Goal: Task Accomplishment & Management: Use online tool/utility

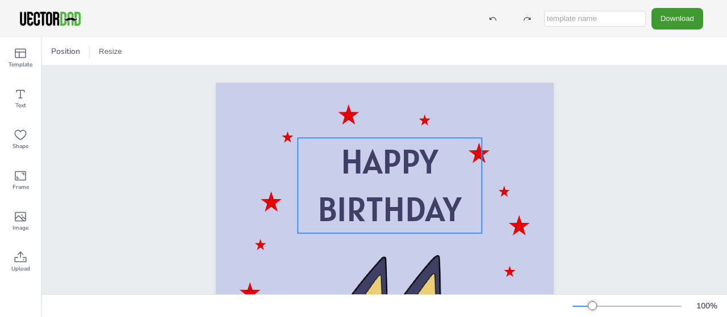
click at [391, 203] on span "BIRTHDAY" at bounding box center [389, 209] width 144 height 44
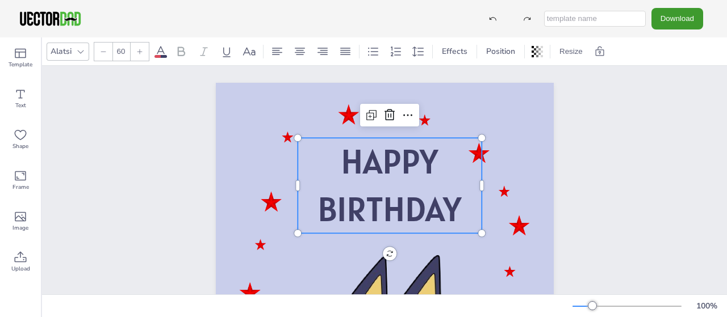
click at [466, 208] on p "BIRTHDAY" at bounding box center [389, 210] width 184 height 48
click at [457, 204] on span "BIRTHDAY" at bounding box center [389, 209] width 144 height 44
click at [444, 214] on span "BIRTHDAY" at bounding box center [389, 209] width 144 height 44
click at [402, 116] on icon at bounding box center [408, 115] width 14 height 14
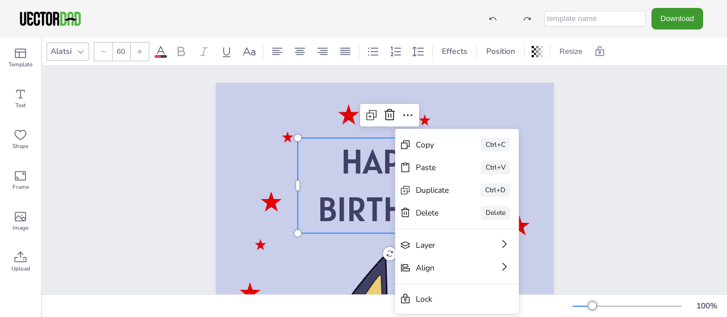
click at [379, 189] on span "BIRTHDAY" at bounding box center [389, 209] width 144 height 44
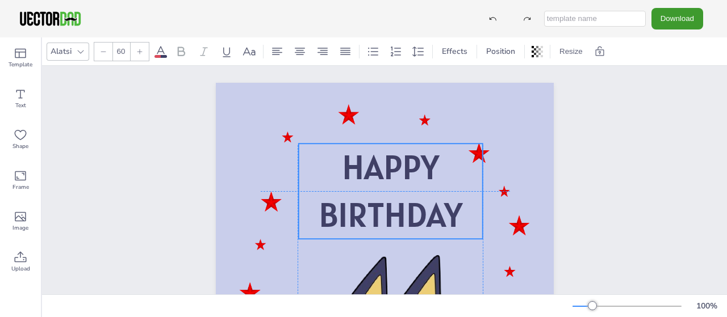
click at [362, 204] on span "BIRTHDAY" at bounding box center [390, 215] width 144 height 44
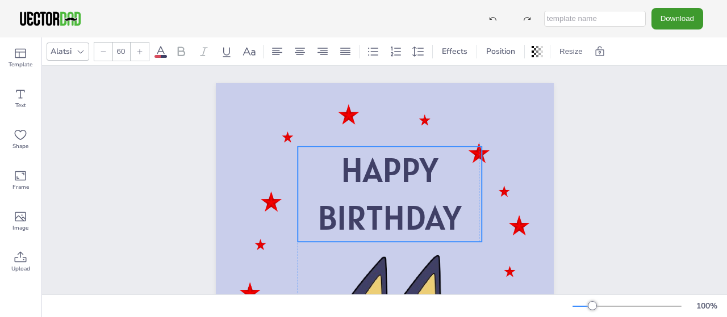
click at [358, 207] on span "BIRTHDAY" at bounding box center [389, 218] width 144 height 44
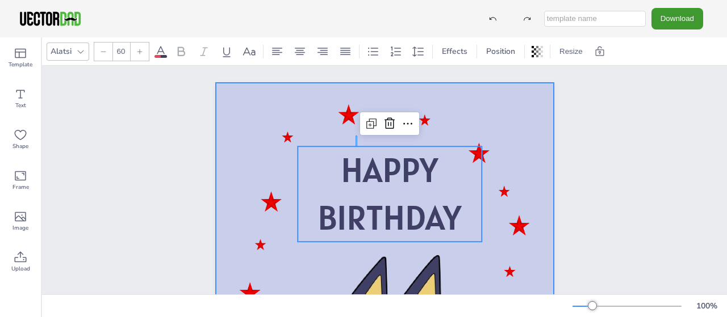
drag, startPoint x: 355, startPoint y: 146, endPoint x: 356, endPoint y: 136, distance: 10.9
click at [356, 136] on div at bounding box center [385, 322] width 338 height 478
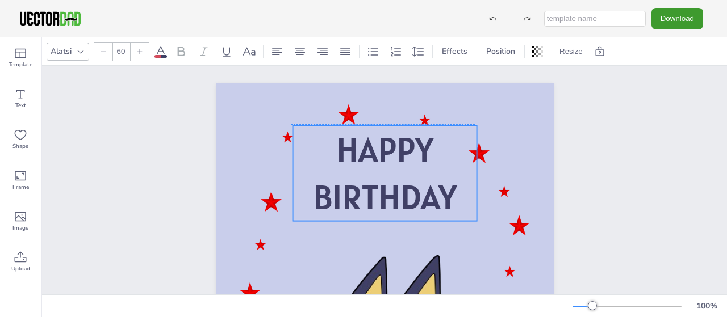
drag, startPoint x: 389, startPoint y: 172, endPoint x: 382, endPoint y: 149, distance: 23.7
click at [382, 149] on span "HAPPY" at bounding box center [384, 150] width 97 height 44
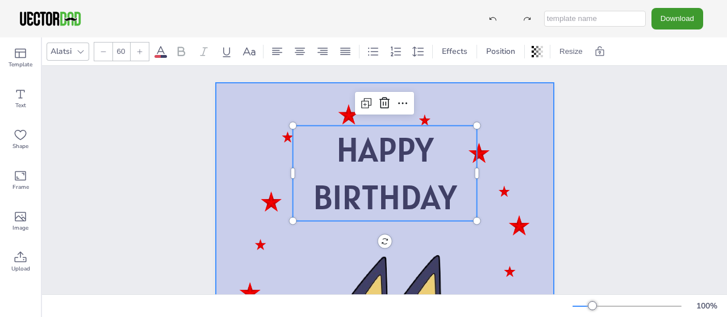
click at [374, 236] on div at bounding box center [385, 322] width 338 height 478
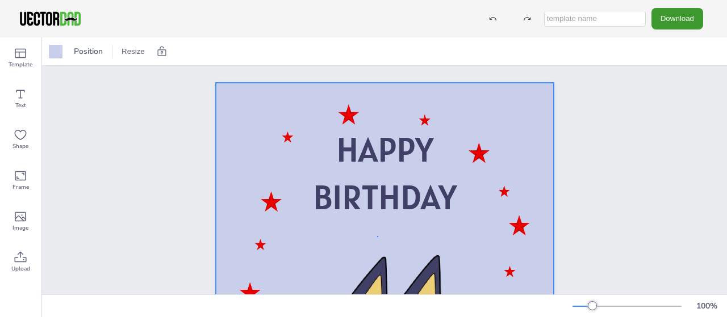
click at [378, 236] on div "HAPPY BIRTHDAY" at bounding box center [384, 322] width 685 height 512
click at [379, 236] on div at bounding box center [385, 322] width 338 height 478
click at [381, 225] on div at bounding box center [385, 322] width 338 height 478
click at [24, 93] on icon at bounding box center [21, 94] width 14 height 14
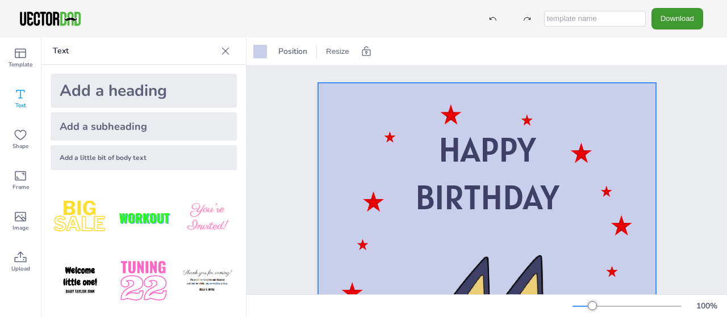
click at [150, 91] on div "Add a heading" at bounding box center [144, 91] width 186 height 34
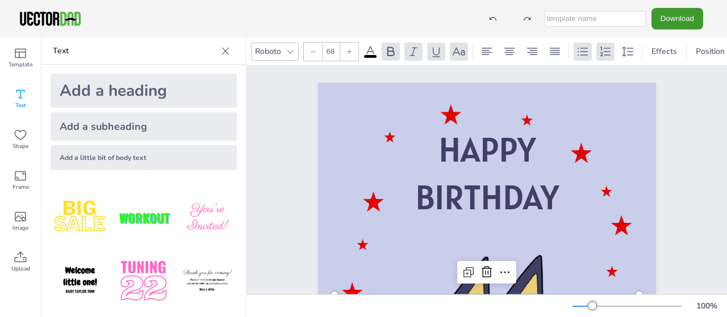
click at [152, 124] on div "Add a subheading" at bounding box center [144, 126] width 186 height 28
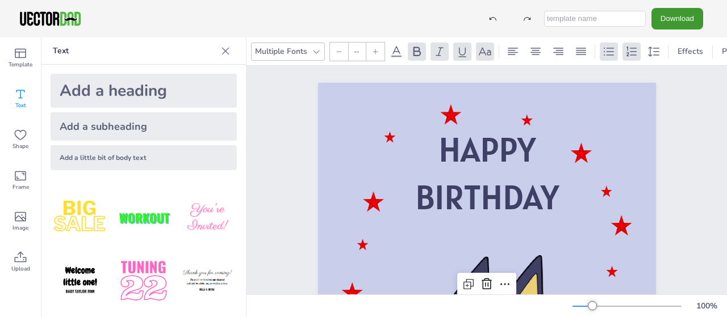
click at [166, 92] on div "Add a heading" at bounding box center [144, 91] width 186 height 34
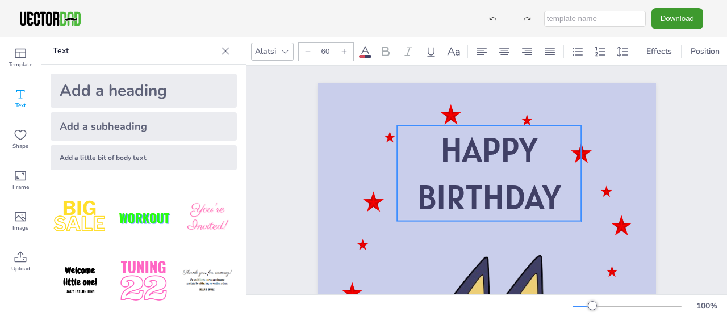
click at [472, 162] on span "HAPPY" at bounding box center [488, 150] width 97 height 44
click at [22, 89] on icon at bounding box center [21, 94] width 14 height 14
click at [119, 130] on div "Add a subheading" at bounding box center [144, 126] width 186 height 28
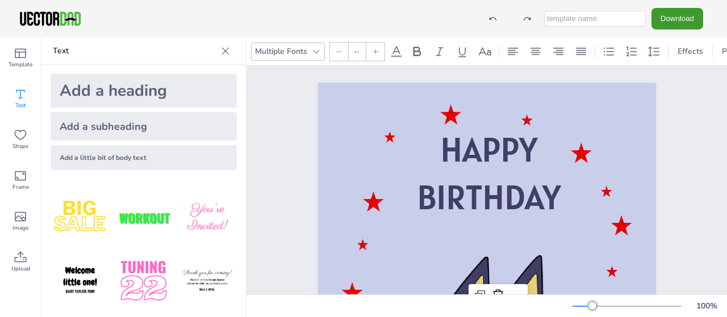
click at [119, 130] on div "Add a subheading" at bounding box center [144, 126] width 186 height 28
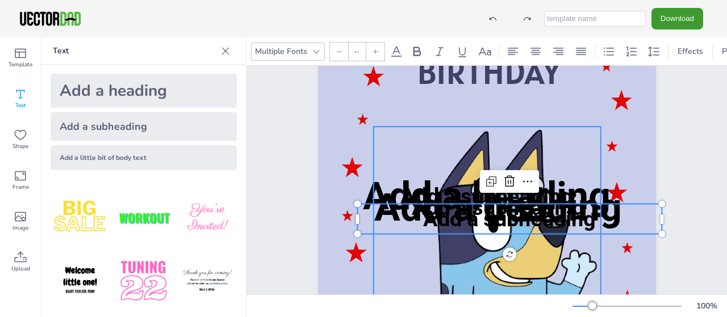
scroll to position [127, 0]
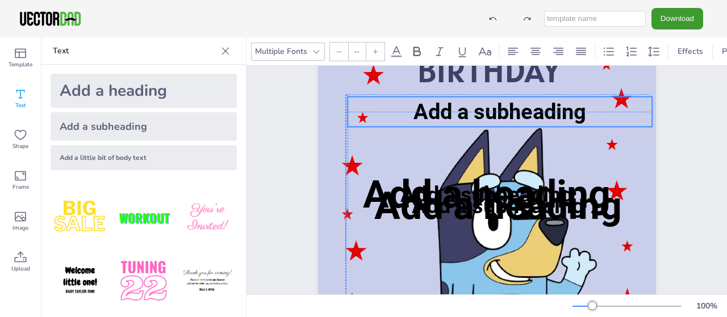
drag, startPoint x: 486, startPoint y: 213, endPoint x: 475, endPoint y: 106, distance: 107.3
click at [475, 106] on span "Add a subheading" at bounding box center [499, 111] width 173 height 25
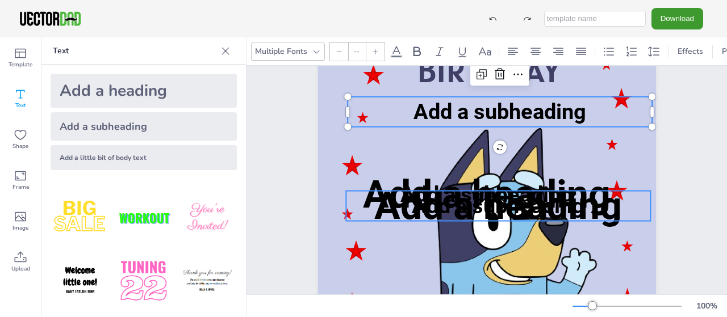
type input "38"
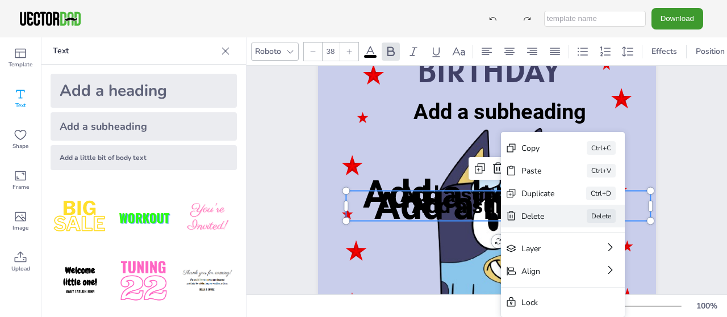
click at [516, 213] on icon at bounding box center [510, 216] width 11 height 11
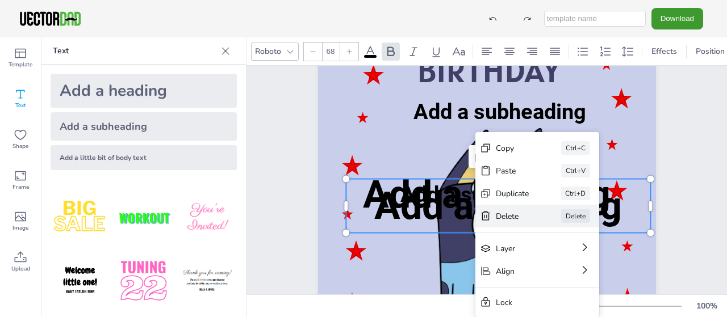
click at [506, 213] on div "Delete" at bounding box center [512, 216] width 33 height 11
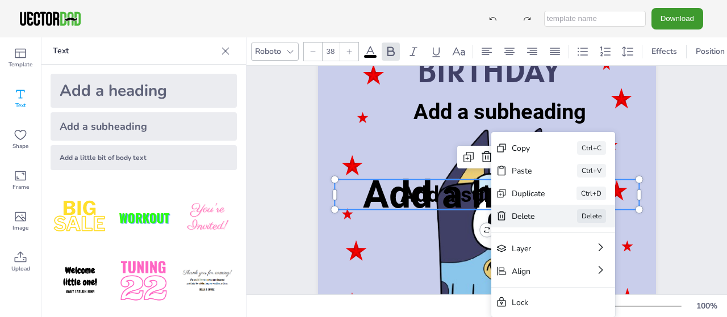
click at [513, 212] on div "Delete" at bounding box center [527, 216] width 33 height 11
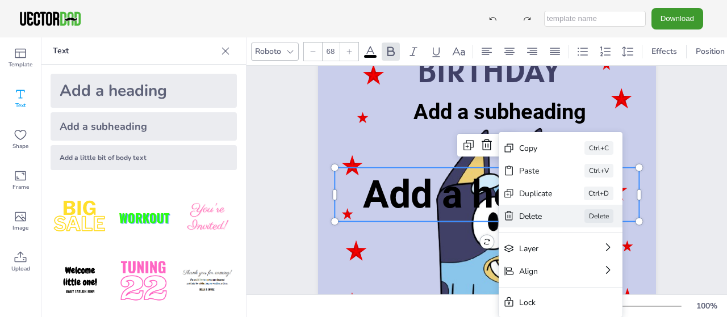
click at [526, 217] on div "Delete" at bounding box center [535, 216] width 33 height 11
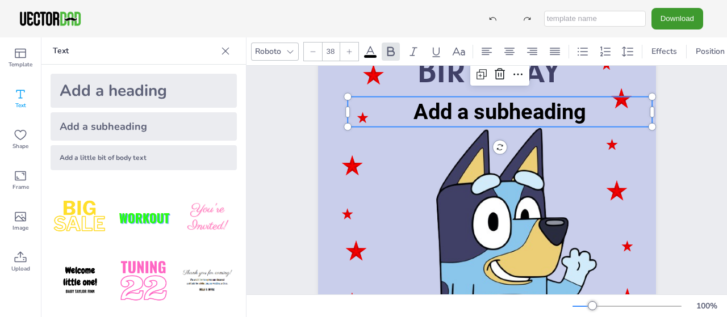
click at [489, 112] on span "Add a subheading" at bounding box center [499, 111] width 173 height 25
click at [486, 110] on span "Add a subheading" at bounding box center [499, 111] width 173 height 25
click at [486, 112] on span "Add a subheading" at bounding box center [499, 111] width 173 height 25
click at [523, 107] on span "Add a subheading" at bounding box center [499, 112] width 173 height 25
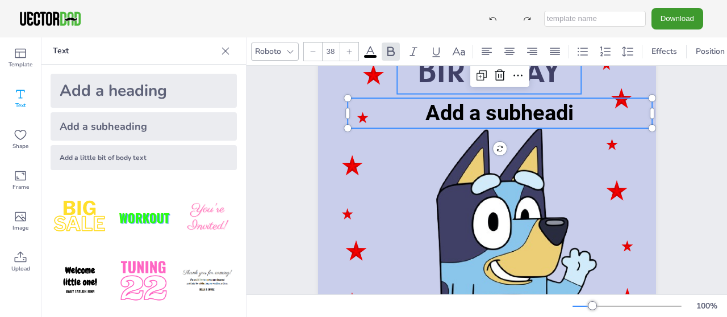
scroll to position [0, 0]
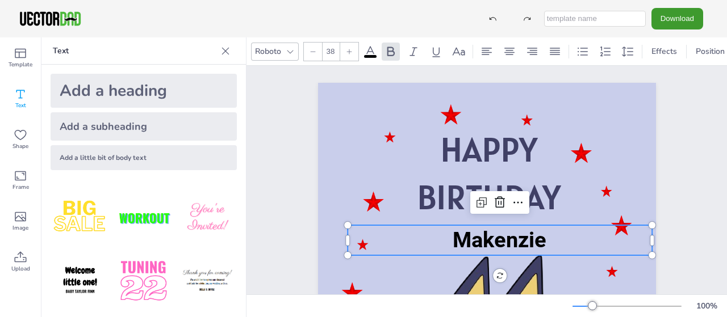
click at [482, 246] on span "Makenzie" at bounding box center [499, 240] width 94 height 25
click at [367, 53] on icon at bounding box center [370, 52] width 14 height 14
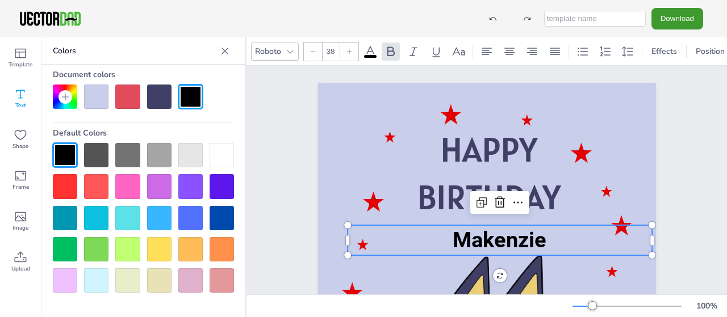
click at [229, 212] on div at bounding box center [221, 218] width 24 height 24
click at [223, 219] on div at bounding box center [221, 218] width 24 height 24
drag, startPoint x: 536, startPoint y: 242, endPoint x: 447, endPoint y: 241, distance: 89.1
click at [452, 241] on span "Makenzie" at bounding box center [499, 240] width 94 height 25
click at [224, 222] on div at bounding box center [221, 218] width 24 height 24
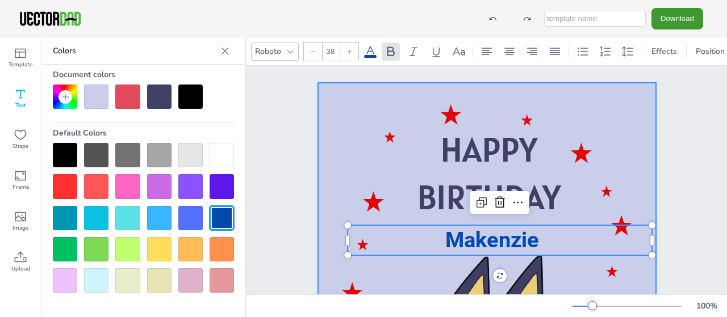
click at [392, 180] on div at bounding box center [487, 322] width 338 height 478
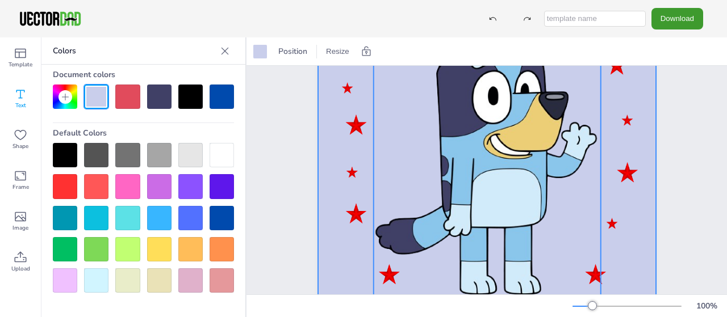
scroll to position [254, 0]
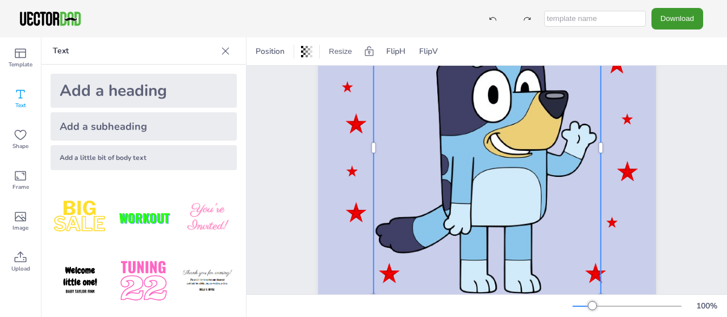
click at [544, 205] on div at bounding box center [486, 148] width 227 height 300
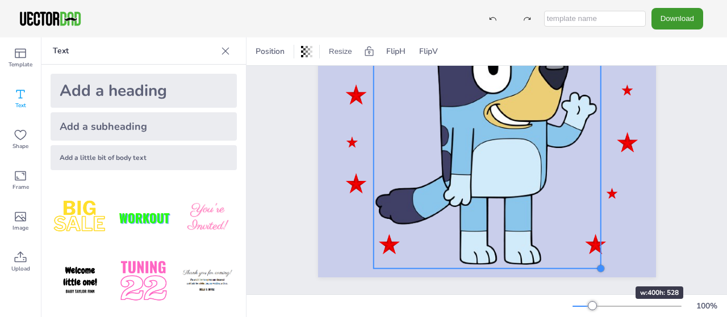
scroll to position [283, 0]
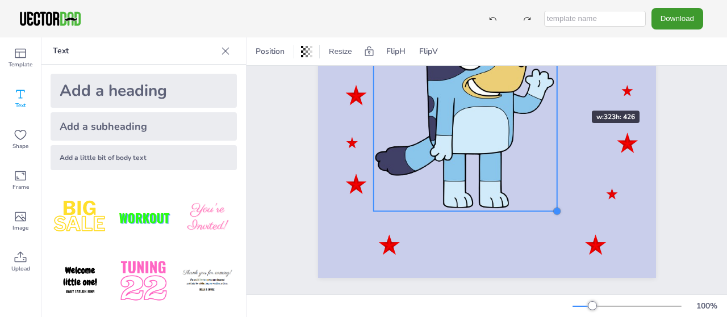
drag, startPoint x: 601, startPoint y: 266, endPoint x: 557, endPoint y: 90, distance: 181.3
click at [557, 90] on div "HAPPY BIRTHDAY Makenzie" at bounding box center [487, 39] width 338 height 478
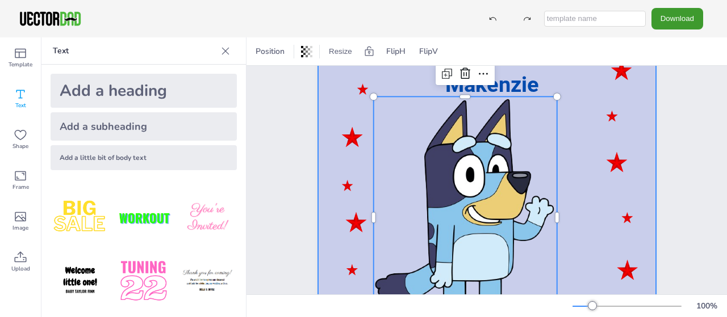
scroll to position [92, 0]
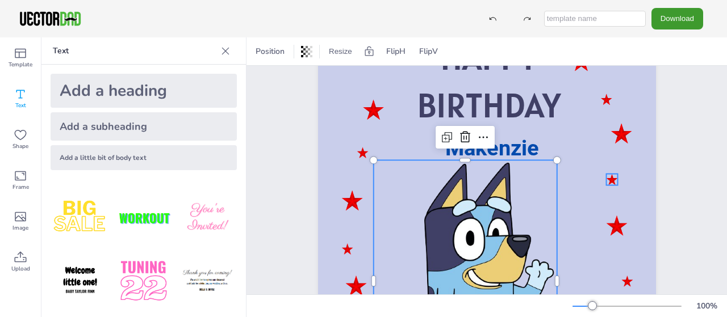
click at [599, 187] on div at bounding box center [487, 230] width 338 height 478
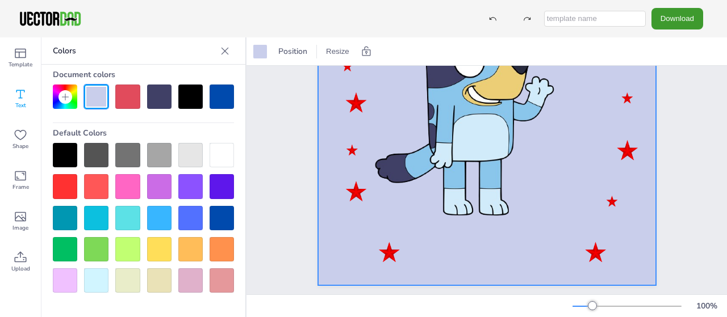
scroll to position [283, 0]
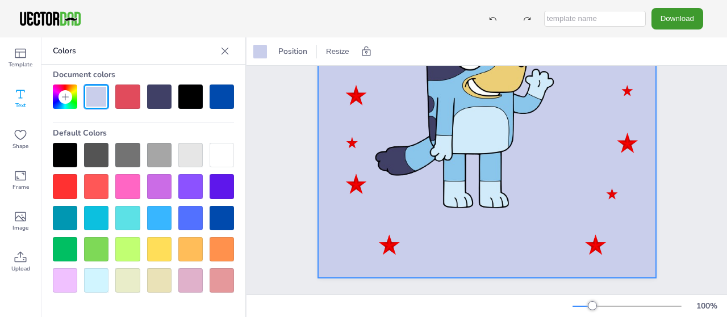
click at [465, 244] on div at bounding box center [487, 39] width 338 height 478
click at [26, 87] on div "Text" at bounding box center [20, 98] width 41 height 41
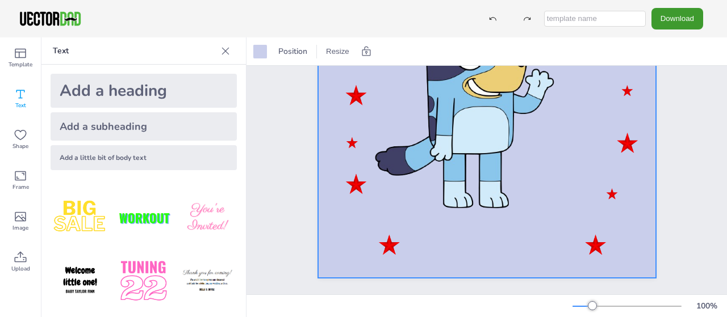
click at [127, 150] on div "Add a little bit of body text" at bounding box center [144, 157] width 186 height 25
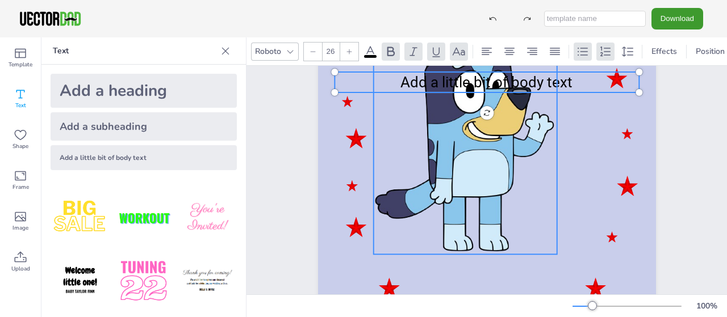
scroll to position [156, 0]
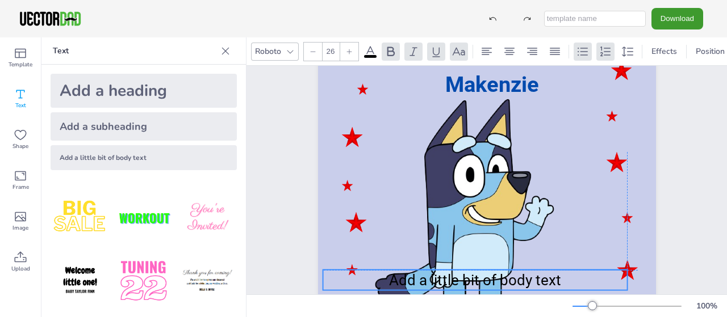
drag, startPoint x: 510, startPoint y: 161, endPoint x: 510, endPoint y: 275, distance: 114.1
click at [499, 280] on span "Add a little bit of body text" at bounding box center [475, 280] width 172 height 17
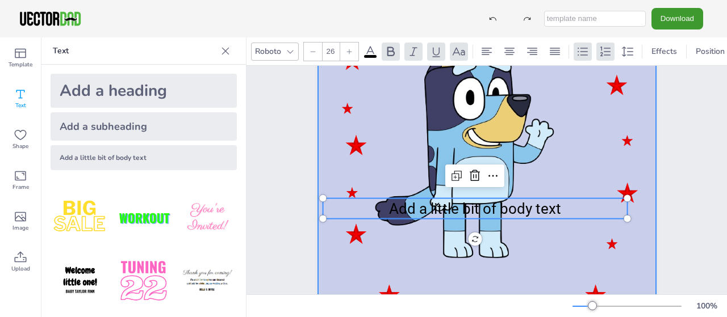
scroll to position [283, 0]
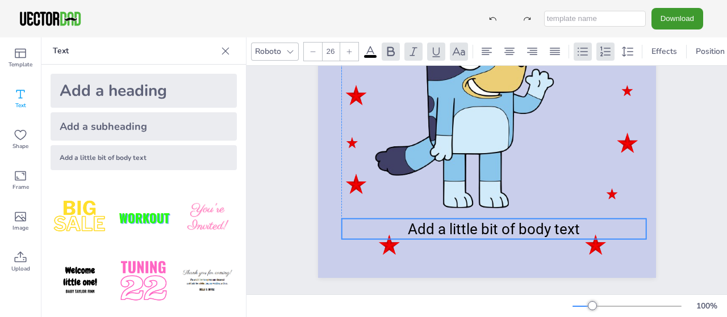
drag, startPoint x: 533, startPoint y: 162, endPoint x: 551, endPoint y: 224, distance: 65.0
click at [551, 224] on span "Add a little bit of body text" at bounding box center [494, 229] width 172 height 17
click at [371, 47] on icon at bounding box center [370, 52] width 14 height 14
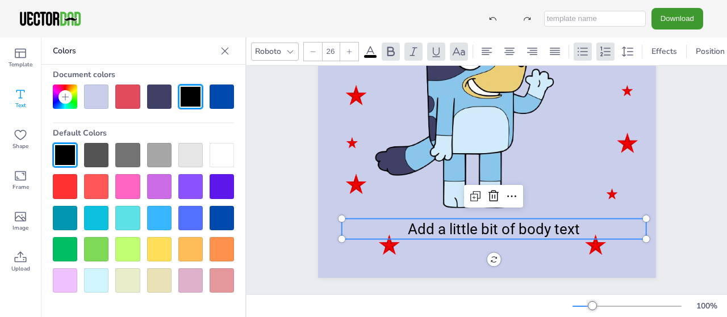
click at [221, 220] on div at bounding box center [221, 218] width 24 height 24
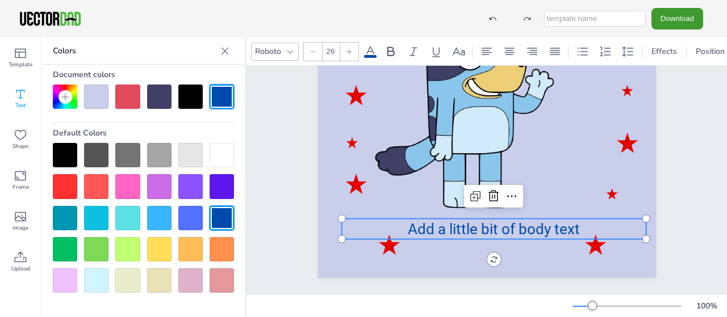
click at [442, 228] on span "Add a little bit of body text" at bounding box center [494, 229] width 172 height 17
click at [574, 225] on p "Add a little bit of body text" at bounding box center [493, 229] width 304 height 20
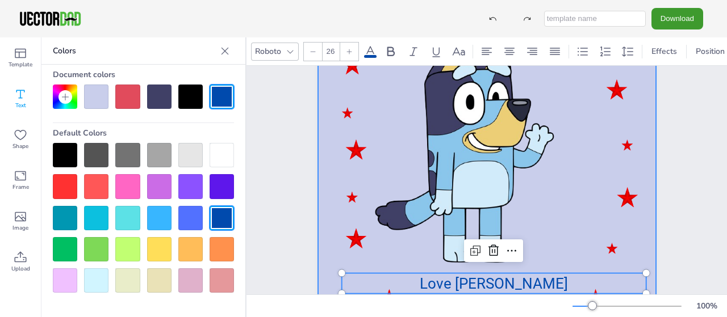
scroll to position [230, 0]
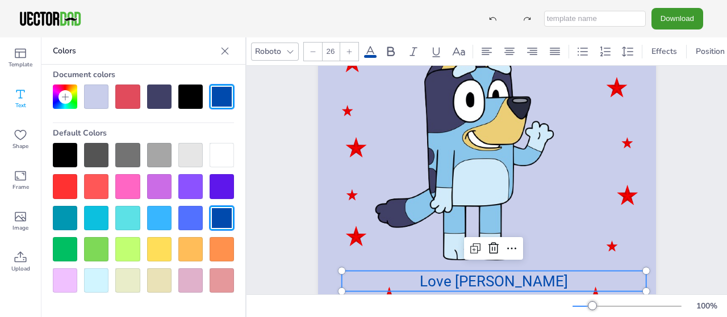
click at [477, 282] on span "Love [PERSON_NAME]" at bounding box center [494, 281] width 148 height 17
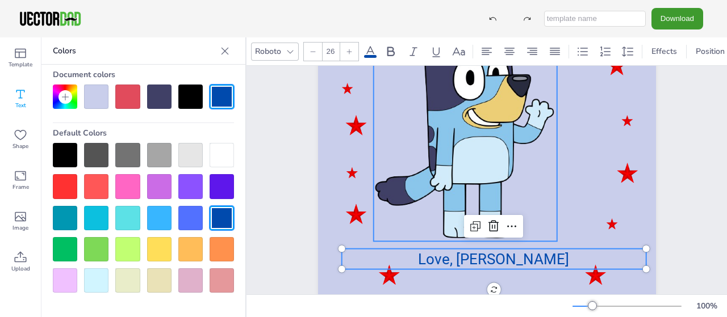
scroll to position [254, 0]
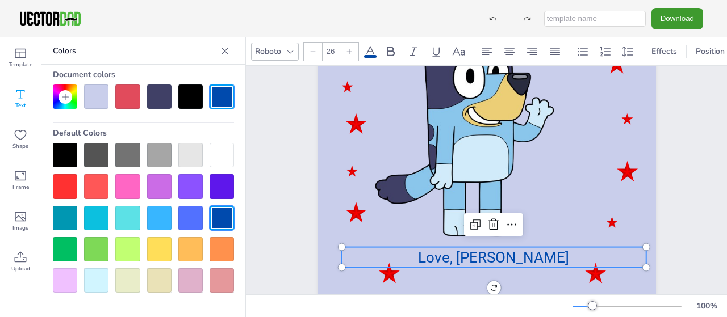
click at [547, 254] on p "Love, [PERSON_NAME]" at bounding box center [493, 258] width 304 height 20
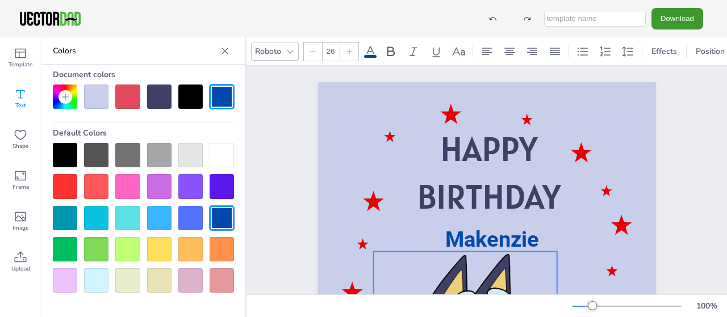
scroll to position [0, 0]
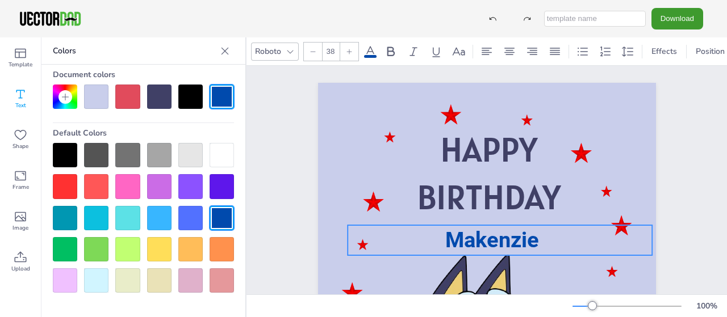
click at [541, 240] on span at bounding box center [546, 240] width 15 height 25
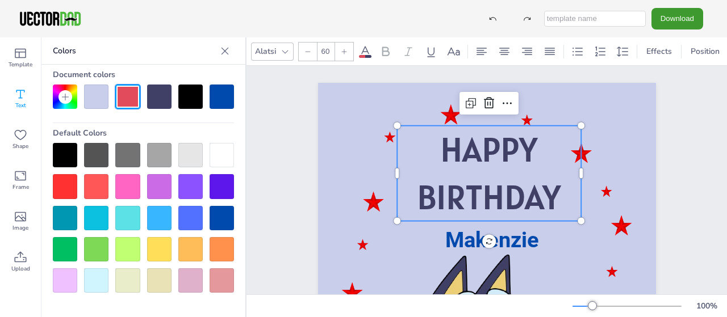
click at [498, 185] on span "BIRTHDAY" at bounding box center [489, 197] width 144 height 44
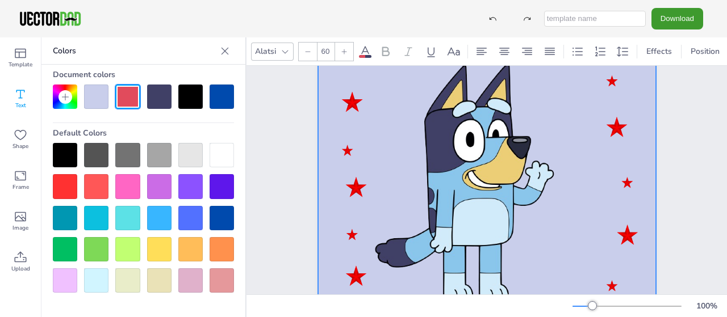
scroll to position [64, 0]
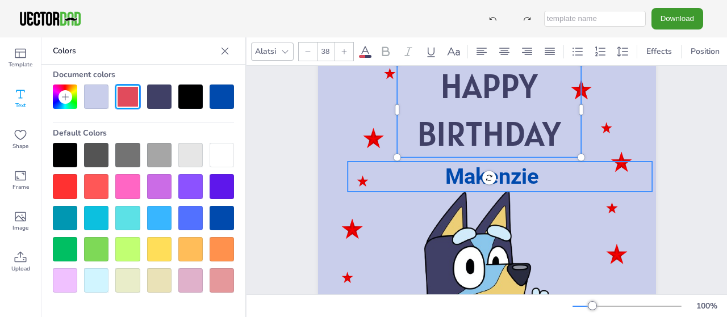
click at [568, 183] on p "Makenzie" at bounding box center [499, 177] width 304 height 30
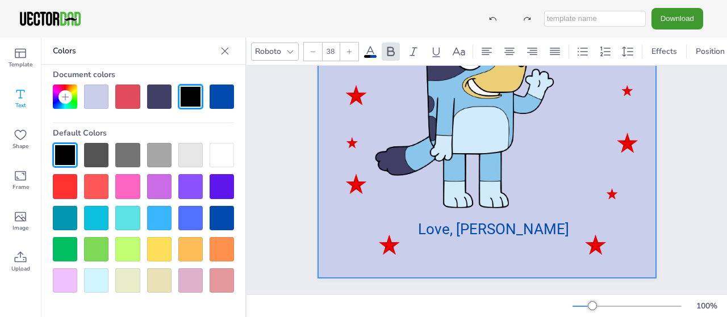
scroll to position [0, 0]
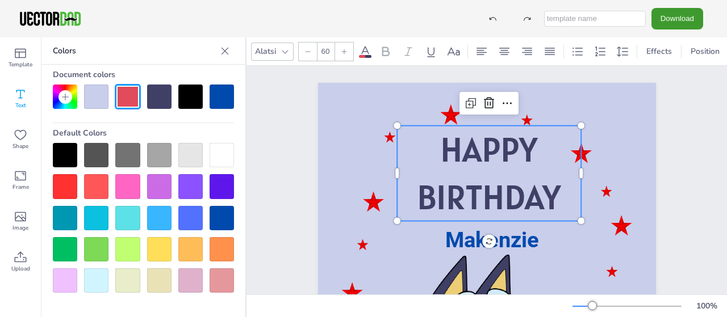
click at [479, 178] on span "BIRTHDAY" at bounding box center [489, 197] width 144 height 44
click at [480, 179] on span "BIRTHDAY" at bounding box center [489, 197] width 144 height 44
click at [475, 177] on span "BIRTHDAY" at bounding box center [489, 197] width 144 height 44
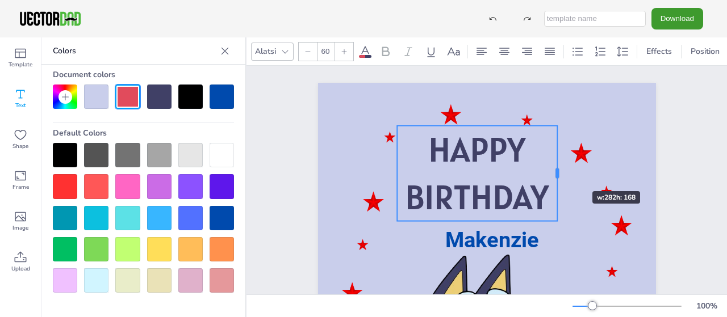
drag, startPoint x: 582, startPoint y: 172, endPoint x: 558, endPoint y: 171, distance: 23.9
click at [558, 171] on div at bounding box center [556, 174] width 3 height 10
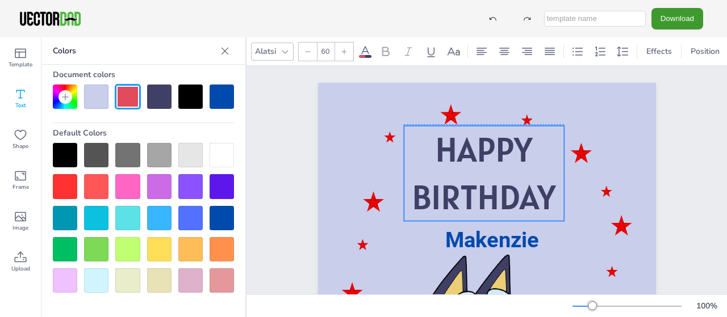
drag, startPoint x: 486, startPoint y: 175, endPoint x: 493, endPoint y: 174, distance: 6.8
click at [493, 174] on p "BIRTHDAY" at bounding box center [484, 198] width 160 height 48
click at [465, 104] on icon at bounding box center [466, 104] width 14 height 14
type input "--"
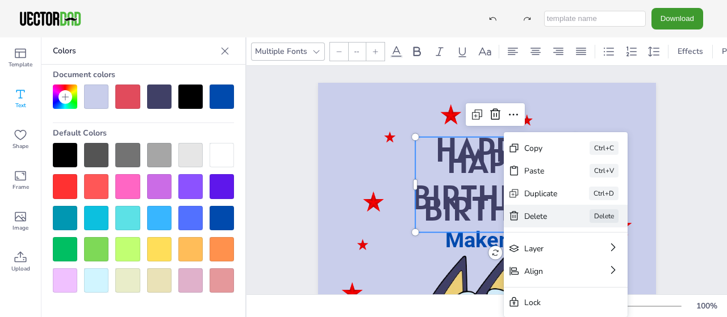
click at [529, 209] on div "[PERSON_NAME]" at bounding box center [566, 216] width 124 height 23
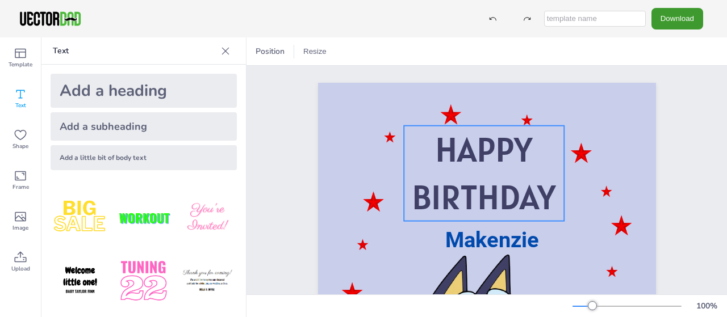
click at [487, 163] on span "HAPPY" at bounding box center [483, 150] width 97 height 44
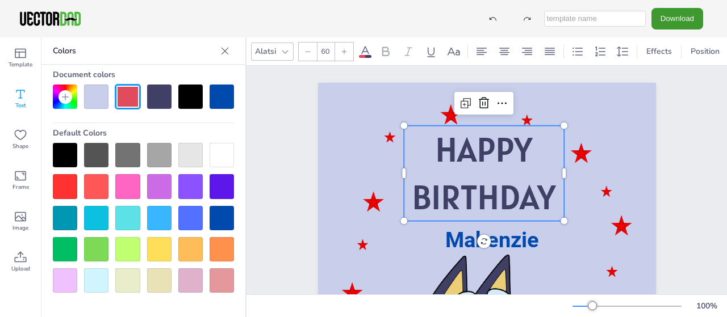
click at [487, 163] on span "HAPPY" at bounding box center [483, 150] width 97 height 44
click at [486, 174] on p "BIRTHDAY" at bounding box center [484, 198] width 160 height 48
click at [422, 198] on span "BIRTHDAY" at bounding box center [484, 197] width 144 height 44
click at [414, 195] on span "BIRTHDAY" at bounding box center [484, 197] width 144 height 44
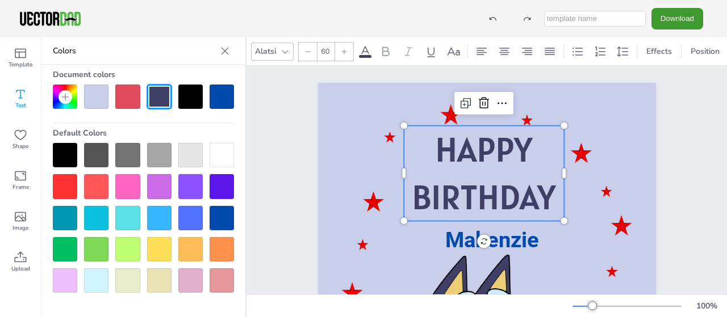
click at [540, 148] on p "HAPPY" at bounding box center [484, 150] width 160 height 48
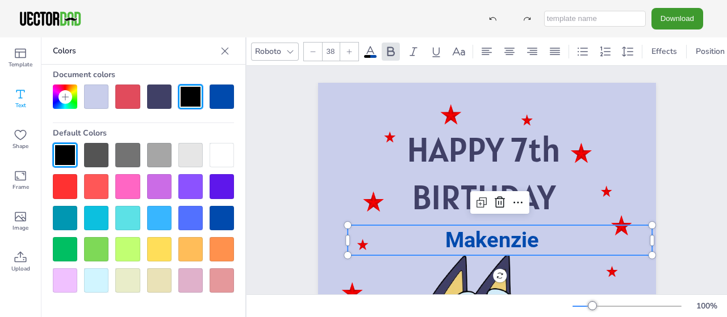
click at [540, 245] on span at bounding box center [546, 240] width 15 height 25
click at [548, 233] on span at bounding box center [546, 240] width 15 height 25
click at [538, 240] on span "Makenzie" at bounding box center [492, 240] width 94 height 25
click at [498, 240] on span "Makenzie" at bounding box center [492, 240] width 94 height 25
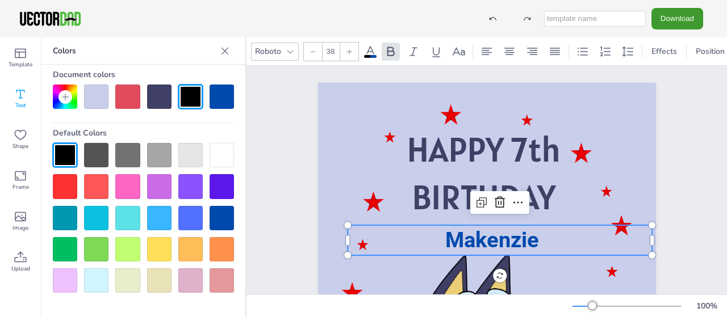
click at [497, 239] on span "Makenzie" at bounding box center [492, 240] width 94 height 25
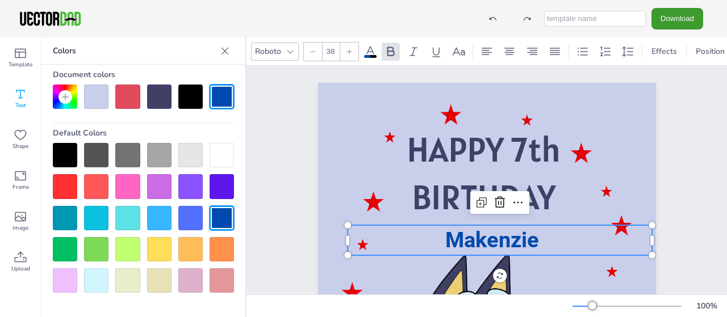
click at [351, 54] on icon at bounding box center [349, 51] width 7 height 7
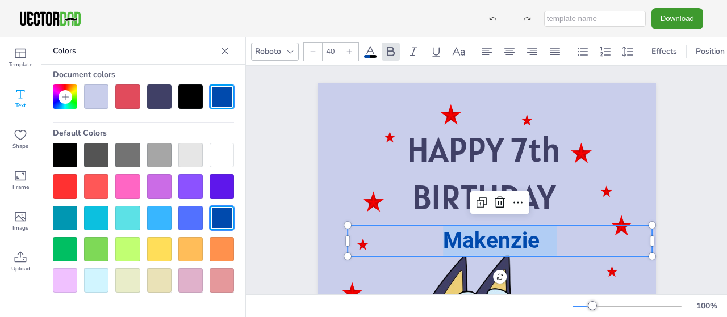
click at [351, 54] on icon at bounding box center [349, 51] width 7 height 7
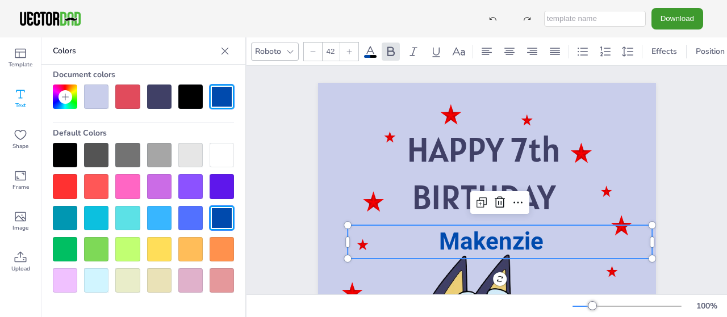
click at [351, 54] on icon at bounding box center [349, 51] width 7 height 7
type input "45"
click at [485, 241] on span "Makenzie" at bounding box center [490, 243] width 111 height 30
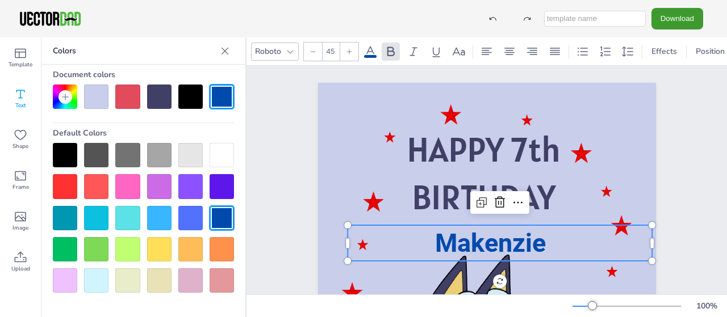
drag, startPoint x: 492, startPoint y: 246, endPoint x: 492, endPoint y: 230, distance: 15.9
click at [492, 230] on span "Makenzie" at bounding box center [490, 243] width 111 height 30
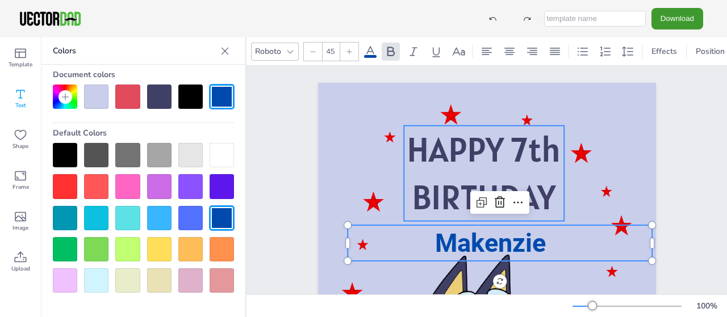
drag, startPoint x: 544, startPoint y: 242, endPoint x: 544, endPoint y: 221, distance: 20.4
click at [547, 217] on div "HAPPY 7th BIRTHDAY Makenzie Love, [PERSON_NAME]" at bounding box center [487, 322] width 338 height 478
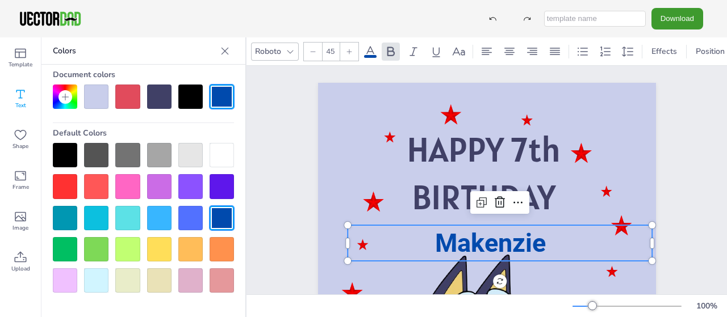
click at [475, 227] on p "Makenzie" at bounding box center [499, 243] width 304 height 36
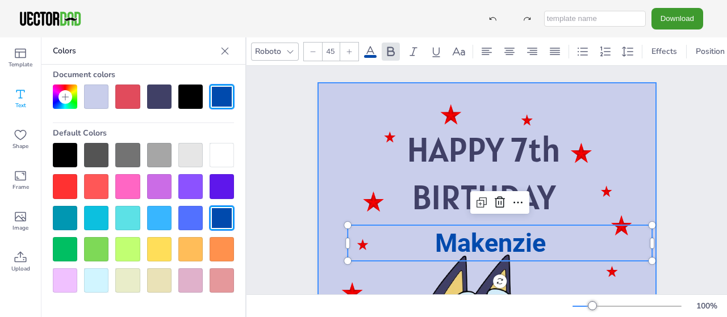
click at [383, 211] on div "HAPPY 7th BIRTHDAY Makenzie Love, [PERSON_NAME]" at bounding box center [487, 322] width 338 height 478
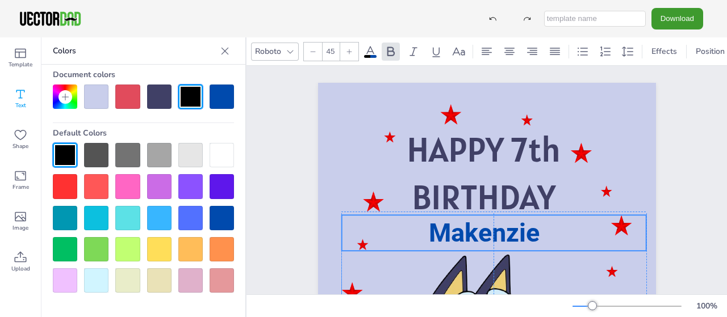
drag, startPoint x: 477, startPoint y: 239, endPoint x: 486, endPoint y: 241, distance: 9.9
click at [471, 227] on span "Makenzie" at bounding box center [484, 233] width 111 height 30
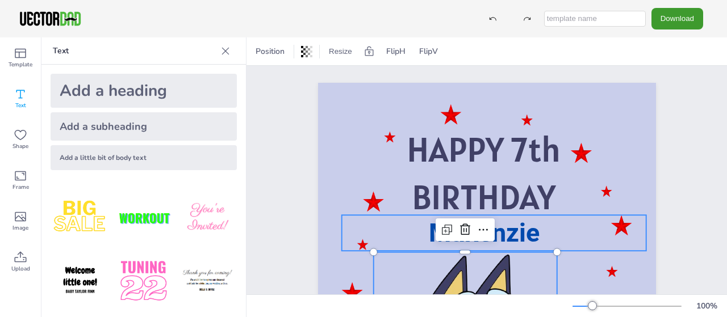
click at [545, 228] on span at bounding box center [548, 233] width 19 height 30
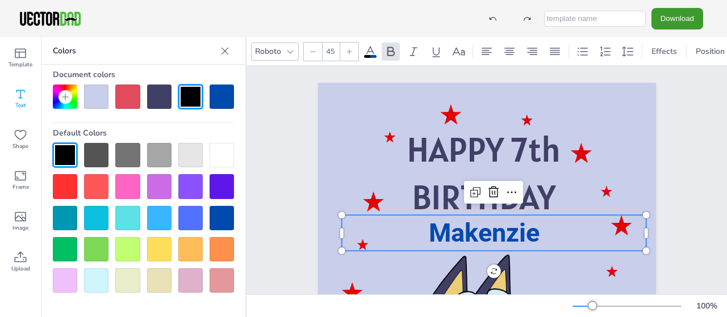
click at [537, 239] on span "Makenzie" at bounding box center [484, 233] width 111 height 30
click at [537, 233] on span "Makenzie" at bounding box center [484, 233] width 111 height 30
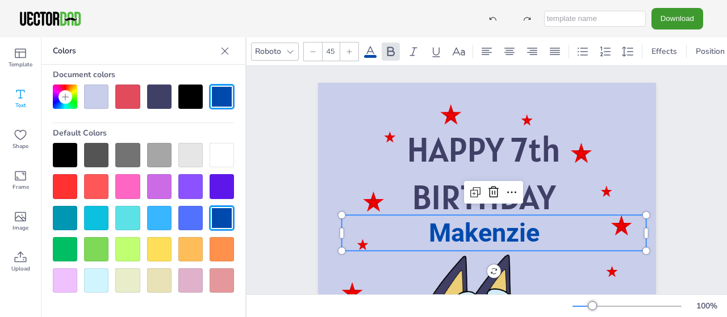
click at [532, 233] on span "Makenzie" at bounding box center [484, 233] width 111 height 30
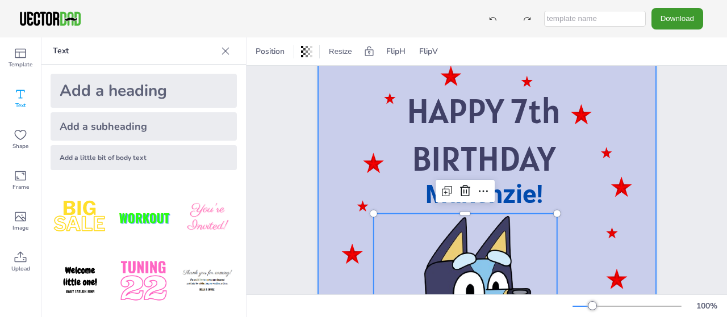
scroll to position [64, 0]
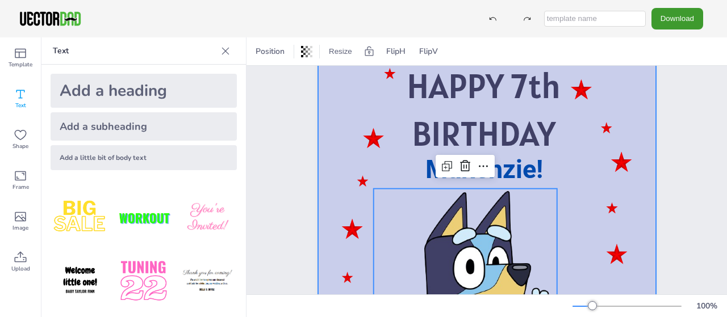
click at [565, 239] on div at bounding box center [487, 258] width 338 height 478
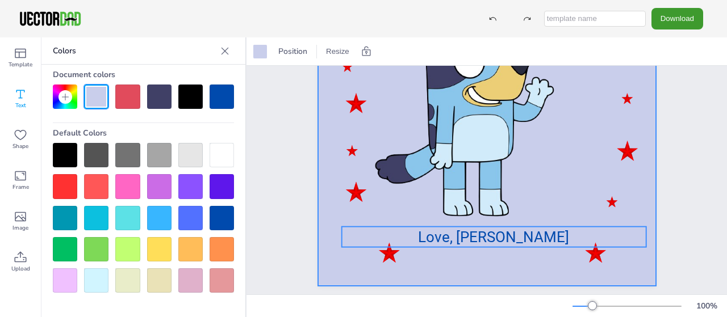
scroll to position [283, 0]
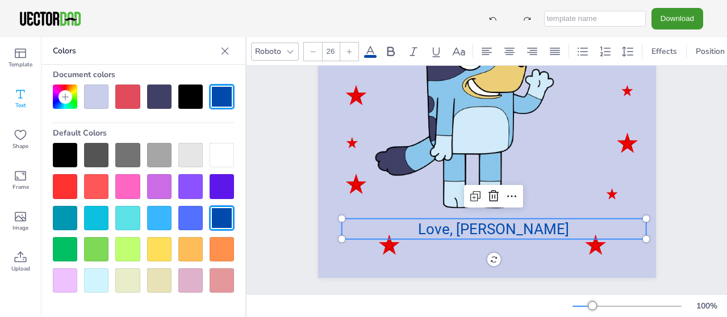
click at [534, 230] on span "Love, [PERSON_NAME]" at bounding box center [493, 229] width 151 height 17
click at [529, 233] on span "Love, [PERSON_NAME]" at bounding box center [493, 229] width 151 height 17
click at [527, 227] on span "Love, [PERSON_NAME]" at bounding box center [493, 229] width 151 height 17
click at [522, 236] on span "Love, [PERSON_NAME]" at bounding box center [493, 229] width 151 height 17
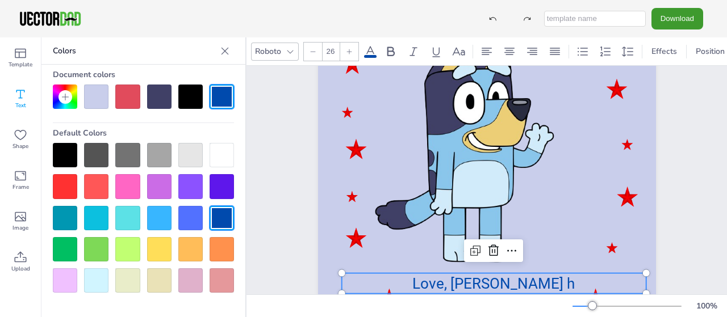
scroll to position [229, 0]
click at [534, 283] on span "Love, [PERSON_NAME]" at bounding box center [493, 283] width 151 height 17
click at [527, 285] on span "Love, [PERSON_NAME]" at bounding box center [493, 283] width 151 height 17
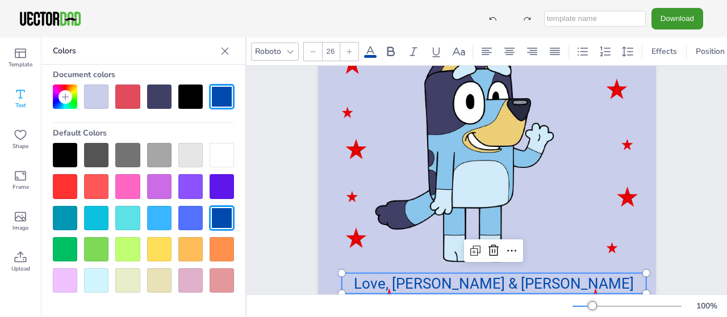
click at [576, 280] on span "Love, [PERSON_NAME] & [PERSON_NAME]" at bounding box center [494, 283] width 280 height 17
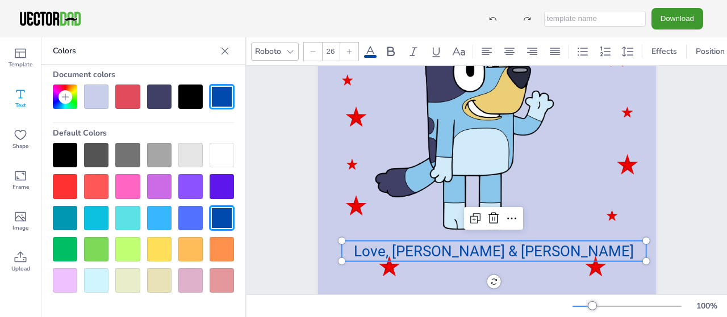
scroll to position [283, 0]
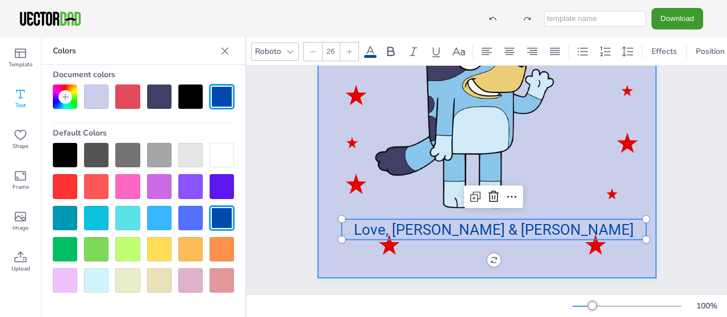
click at [499, 253] on div at bounding box center [487, 39] width 338 height 478
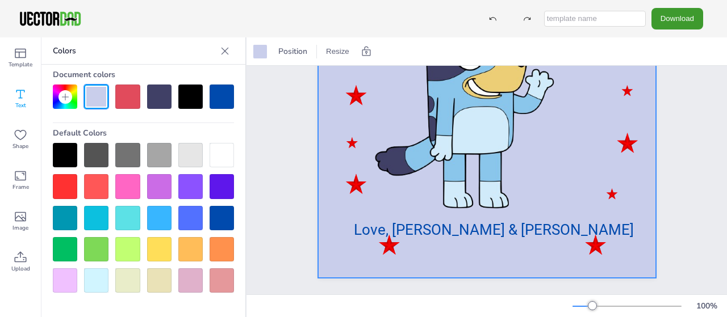
click at [468, 243] on div at bounding box center [487, 39] width 338 height 478
click at [467, 242] on div at bounding box center [487, 39] width 338 height 478
click at [464, 246] on div at bounding box center [487, 39] width 338 height 478
click at [20, 98] on icon at bounding box center [20, 94] width 9 height 9
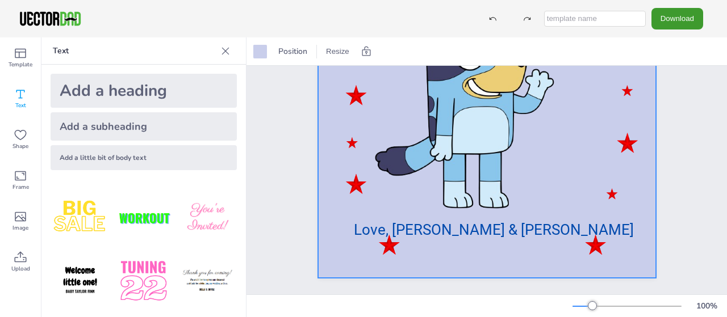
click at [91, 157] on div "Add a little bit of body text" at bounding box center [144, 157] width 186 height 25
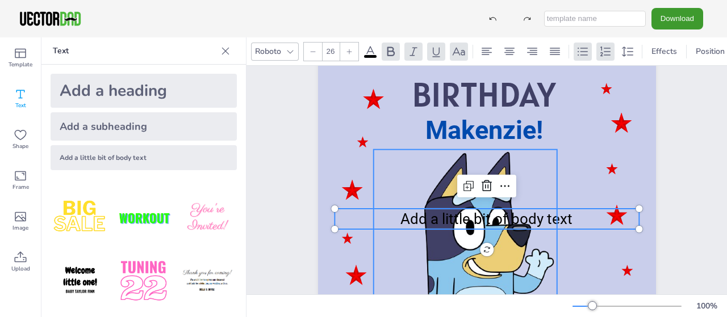
scroll to position [156, 0]
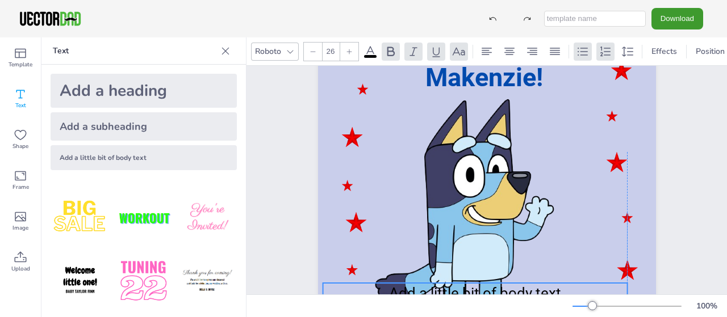
drag, startPoint x: 513, startPoint y: 168, endPoint x: 539, endPoint y: 295, distance: 129.8
click at [536, 295] on div "Roboto 26 Effects Position Resize HAPPY 7th BIRTHDAY Makenzie! Love, [PERSON_NA…" at bounding box center [486, 177] width 480 height 280
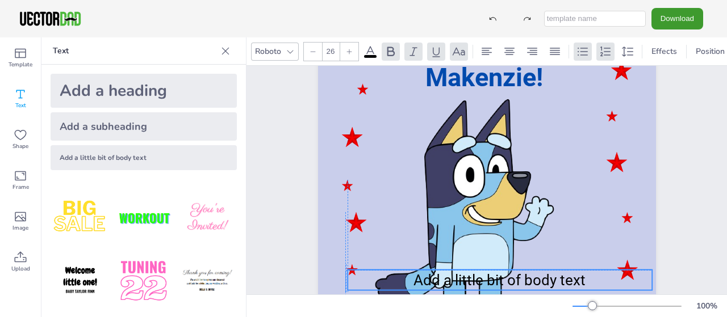
drag, startPoint x: 565, startPoint y: 279, endPoint x: 557, endPoint y: 269, distance: 12.9
click at [558, 270] on p "Add a little bit of body text" at bounding box center [499, 280] width 304 height 20
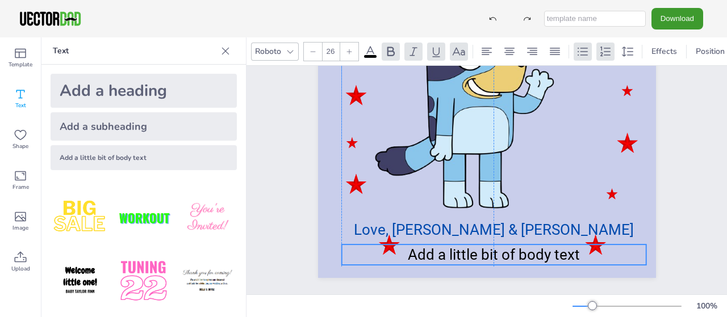
drag, startPoint x: 508, startPoint y: 152, endPoint x: 502, endPoint y: 255, distance: 103.5
click at [502, 255] on span "Add a little bit of body text" at bounding box center [494, 254] width 172 height 17
click at [506, 249] on span "Add a little bit of body text" at bounding box center [494, 254] width 172 height 17
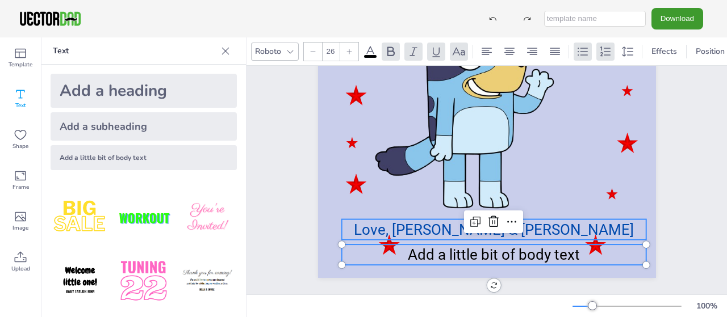
type input "26"
click at [388, 228] on p "Love, [PERSON_NAME] & [PERSON_NAME]" at bounding box center [493, 230] width 304 height 20
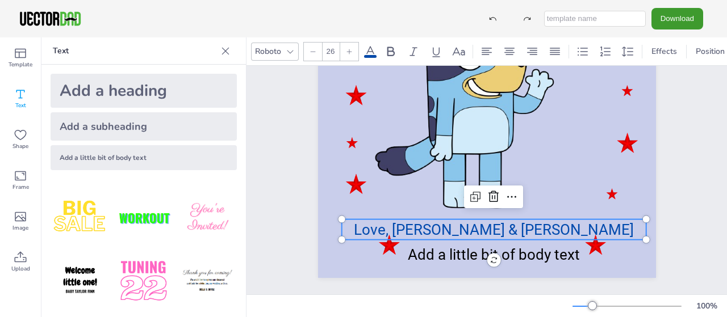
click at [393, 228] on span "Love, [PERSON_NAME] & [PERSON_NAME]" at bounding box center [494, 229] width 280 height 17
click at [391, 229] on p "Love, [PERSON_NAME] & [PERSON_NAME]" at bounding box center [493, 230] width 304 height 20
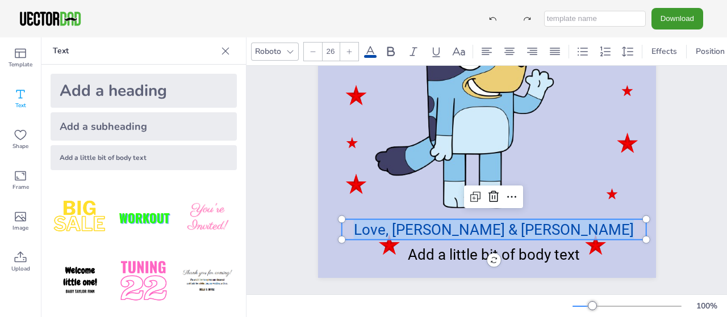
click at [391, 229] on p "Love, [PERSON_NAME] & [PERSON_NAME]" at bounding box center [493, 230] width 304 height 20
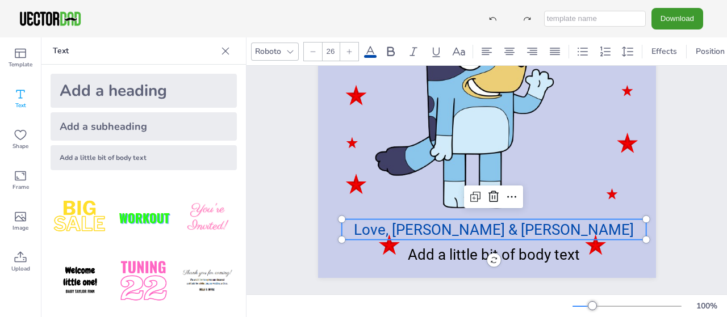
click at [391, 229] on p "Love, [PERSON_NAME] & [PERSON_NAME]" at bounding box center [493, 230] width 304 height 20
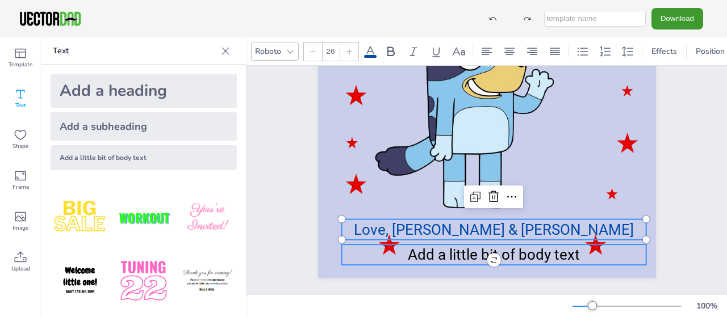
type input "26"
click at [469, 252] on span "Add a little bit of body text" at bounding box center [494, 254] width 172 height 17
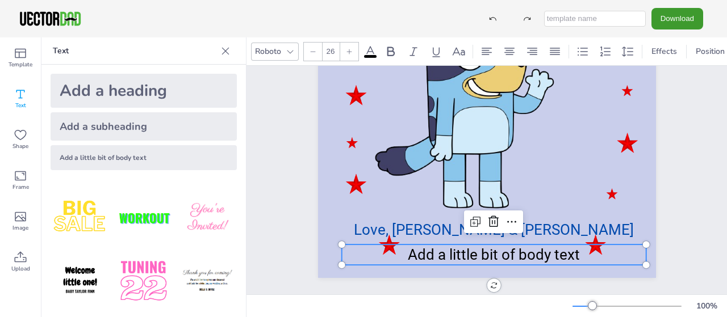
click at [572, 253] on span "Add a little bit of body text" at bounding box center [494, 254] width 172 height 17
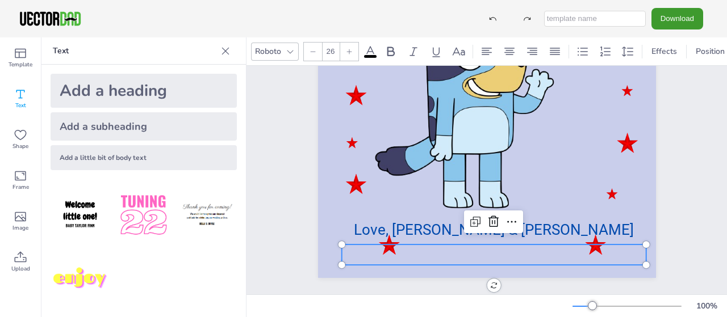
scroll to position [0, 0]
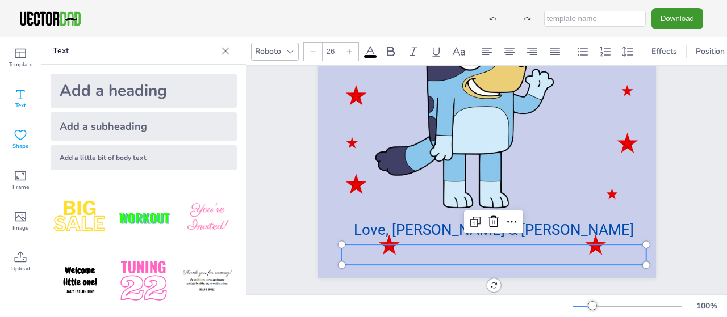
click at [20, 133] on icon at bounding box center [21, 135] width 14 height 14
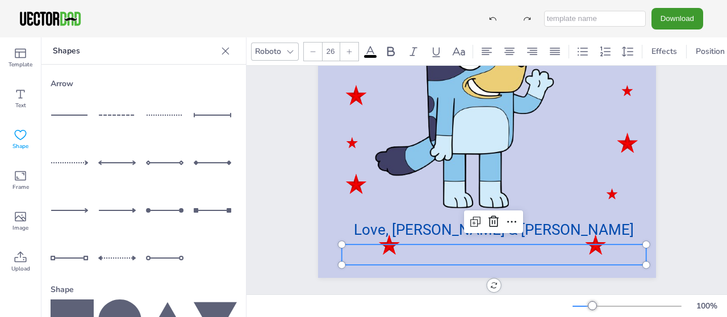
click at [405, 256] on p at bounding box center [493, 255] width 304 height 20
click at [223, 53] on icon at bounding box center [225, 50] width 7 height 7
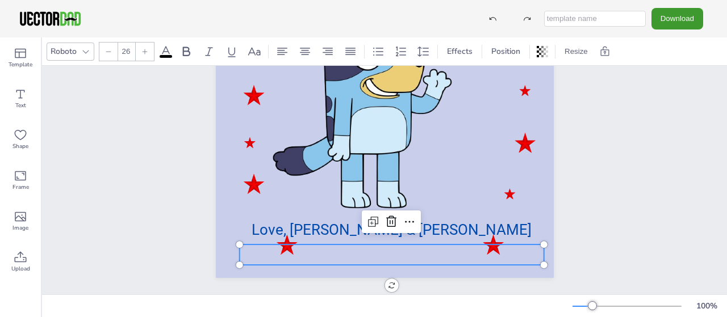
click at [332, 250] on p at bounding box center [391, 255] width 304 height 20
click at [338, 257] on p at bounding box center [391, 255] width 304 height 20
click at [22, 224] on span "Image" at bounding box center [20, 228] width 16 height 9
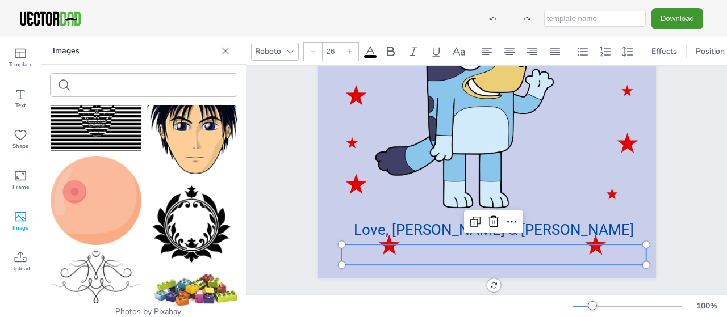
scroll to position [318, 0]
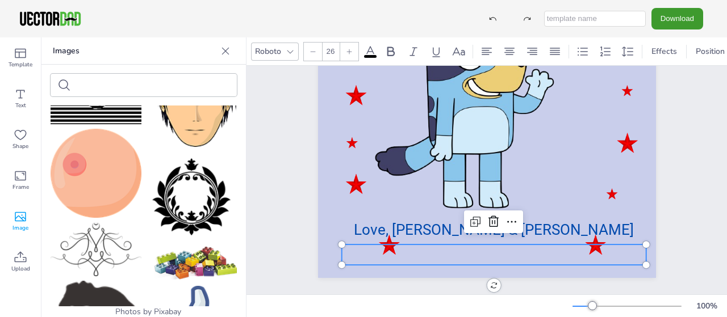
click at [83, 88] on input "text" at bounding box center [124, 85] width 96 height 9
type input "heart"
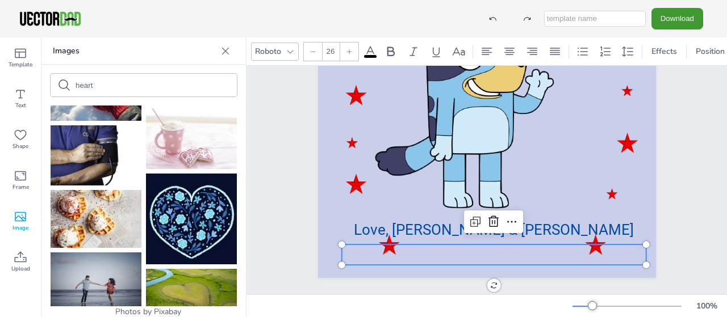
scroll to position [954, 0]
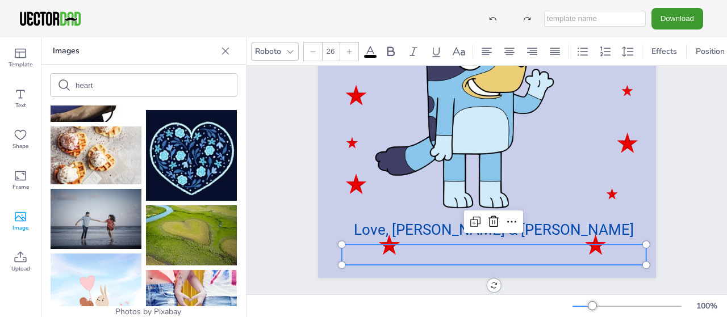
click at [196, 166] on img at bounding box center [191, 155] width 91 height 91
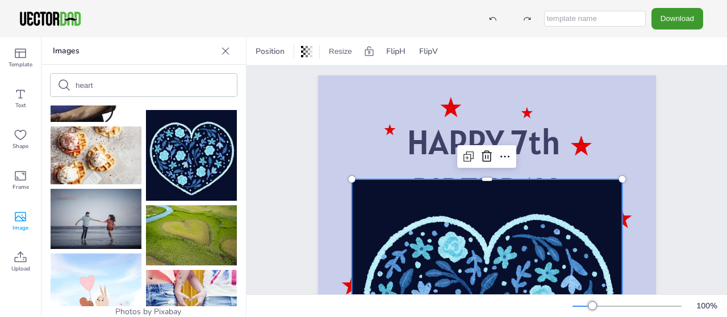
scroll to position [0, 0]
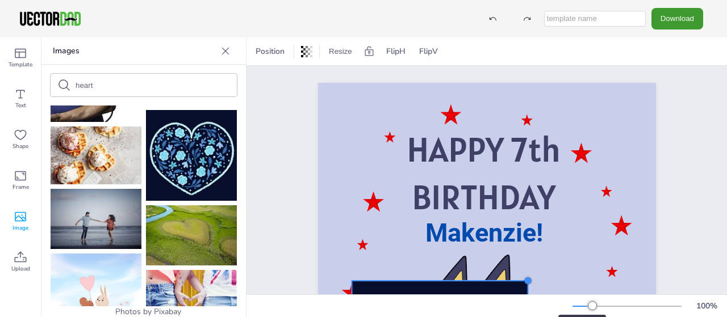
drag, startPoint x: 618, startPoint y: 191, endPoint x: 521, endPoint y: 299, distance: 145.5
click at [521, 299] on div "Position Resize FlipH FlipV HAPPY 7th BIRTHDAY Makenzie! [PERSON_NAME] & [PERSO…" at bounding box center [486, 177] width 480 height 280
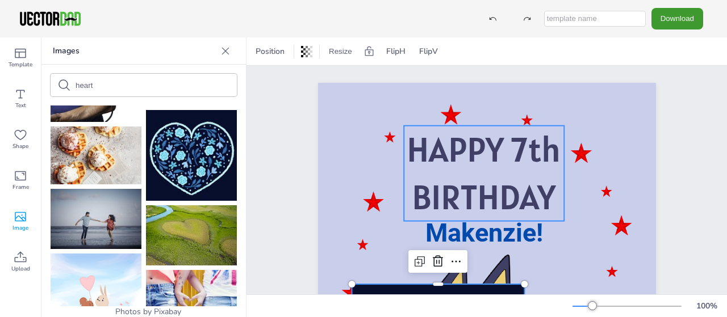
scroll to position [127, 0]
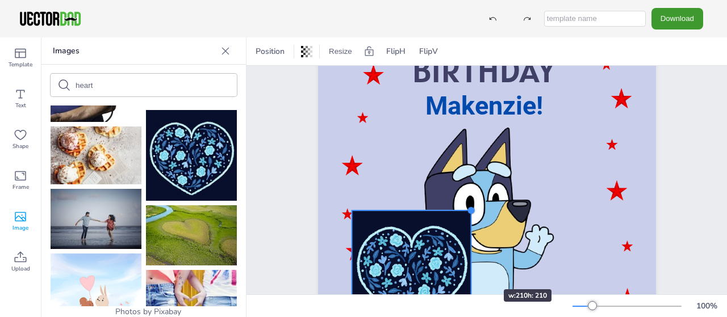
drag, startPoint x: 523, startPoint y: 162, endPoint x: 463, endPoint y: 271, distance: 124.2
click at [463, 271] on div "HAPPY 7th BIRTHDAY Makenzie! [PERSON_NAME], [PERSON_NAME] & [PERSON_NAME]" at bounding box center [487, 195] width 338 height 478
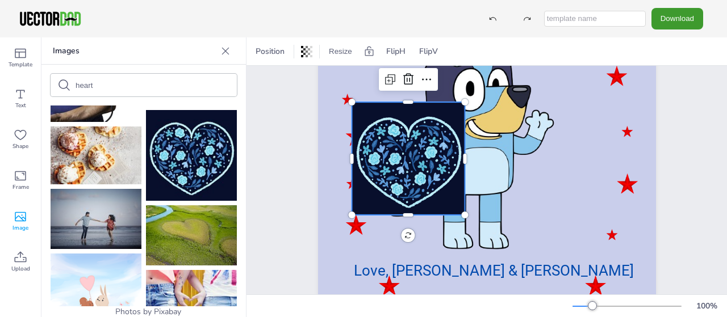
scroll to position [219, 0]
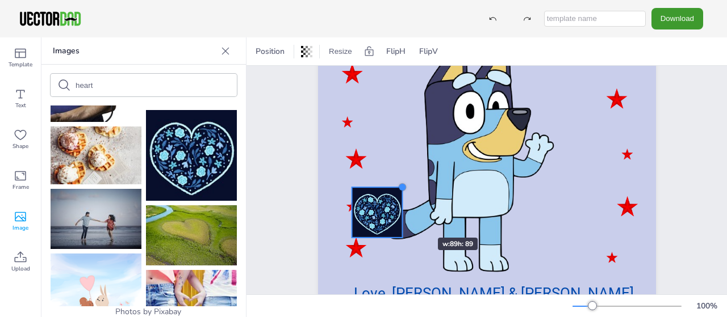
drag, startPoint x: 462, startPoint y: 135, endPoint x: 410, endPoint y: 209, distance: 90.2
click at [402, 219] on div "HAPPY 7th BIRTHDAY Makenzie! [PERSON_NAME], [PERSON_NAME] & [PERSON_NAME]" at bounding box center [487, 103] width 338 height 478
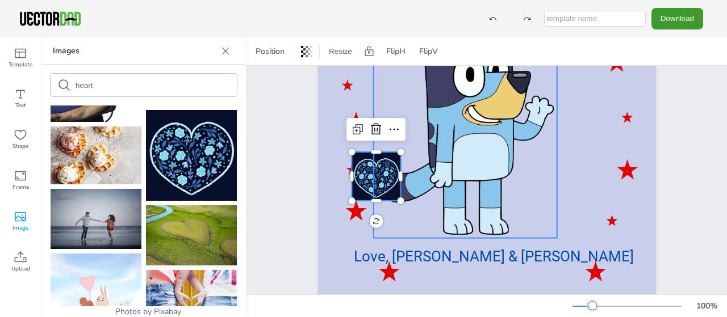
scroll to position [283, 0]
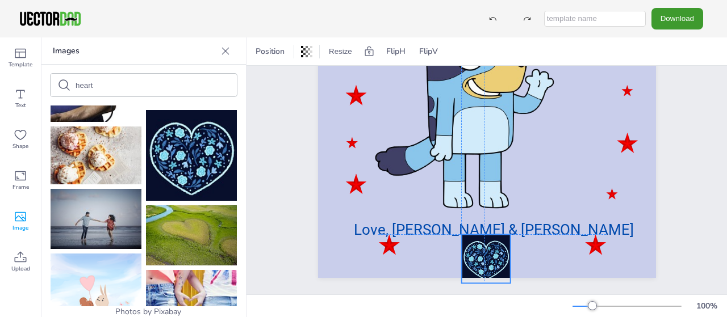
drag, startPoint x: 375, startPoint y: 145, endPoint x: 483, endPoint y: 253, distance: 152.1
click at [483, 253] on div at bounding box center [485, 258] width 49 height 49
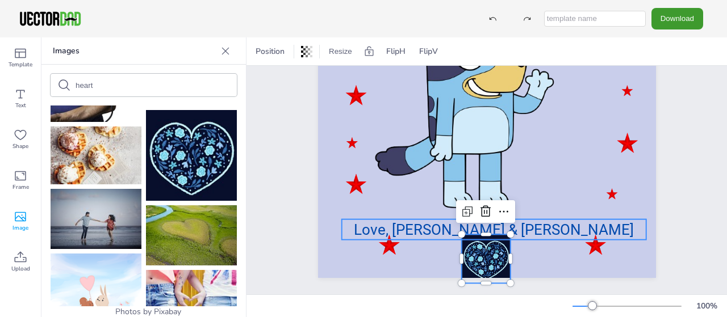
click at [433, 229] on span "Love, [PERSON_NAME] & [PERSON_NAME]" at bounding box center [494, 229] width 280 height 17
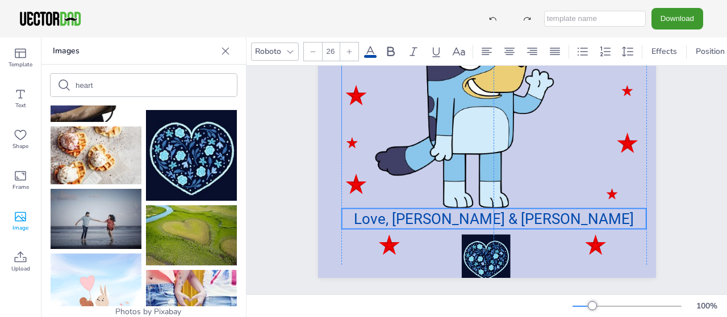
drag, startPoint x: 433, startPoint y: 229, endPoint x: 431, endPoint y: 218, distance: 10.9
click at [431, 218] on span "Love, [PERSON_NAME] & [PERSON_NAME]" at bounding box center [494, 219] width 280 height 17
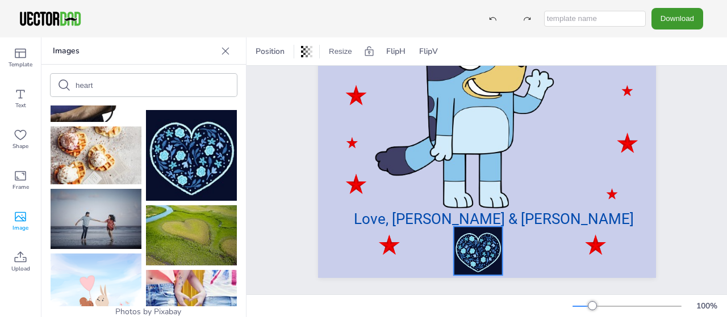
click at [474, 241] on div at bounding box center [477, 251] width 49 height 49
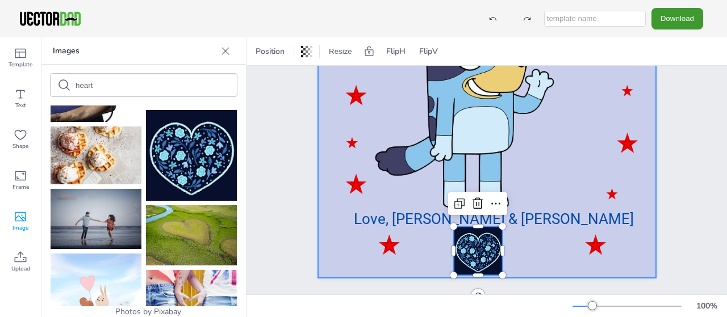
click at [375, 238] on div "HAPPY 7th BIRTHDAY Makenzie! [PERSON_NAME], [PERSON_NAME] & [PERSON_NAME]" at bounding box center [486, 39] width 480 height 512
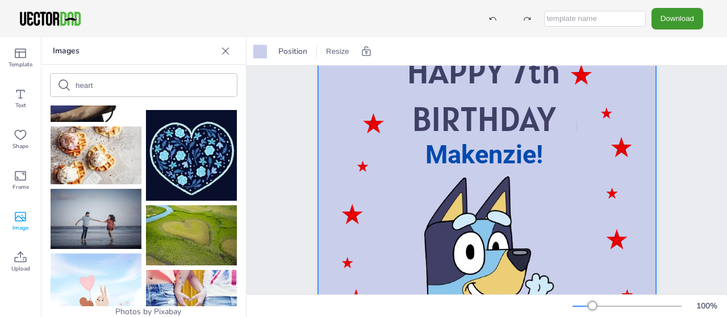
scroll to position [0, 0]
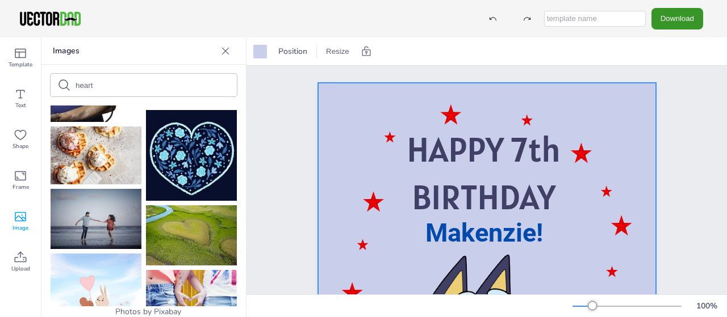
click at [690, 15] on button "Download" at bounding box center [677, 18] width 52 height 21
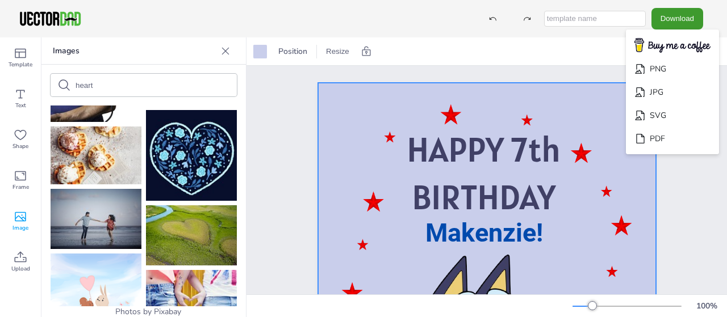
click at [685, 181] on div "HAPPY 7th BIRTHDAY Makenzie! [PERSON_NAME], [PERSON_NAME] & [PERSON_NAME]" at bounding box center [486, 322] width 435 height 512
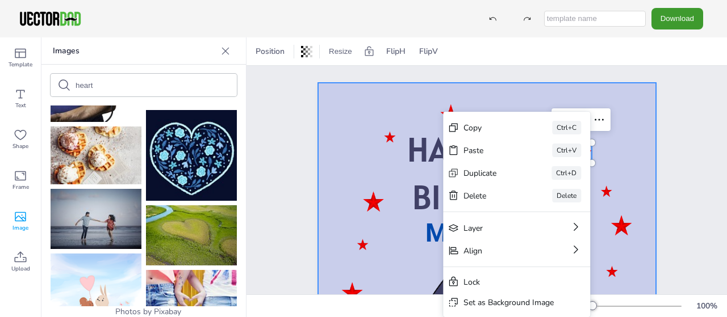
click at [626, 180] on div at bounding box center [487, 322] width 338 height 478
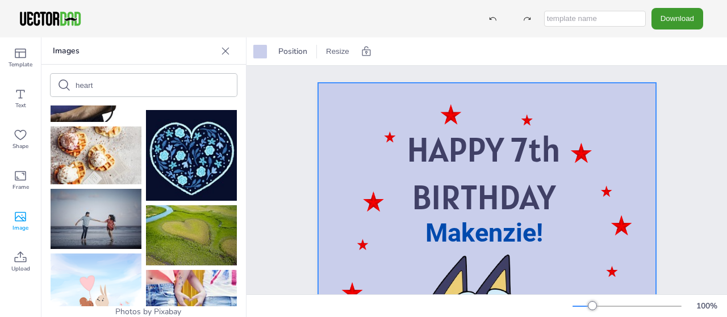
click at [212, 45] on p "Images" at bounding box center [134, 50] width 163 height 27
click at [225, 49] on icon at bounding box center [225, 50] width 11 height 11
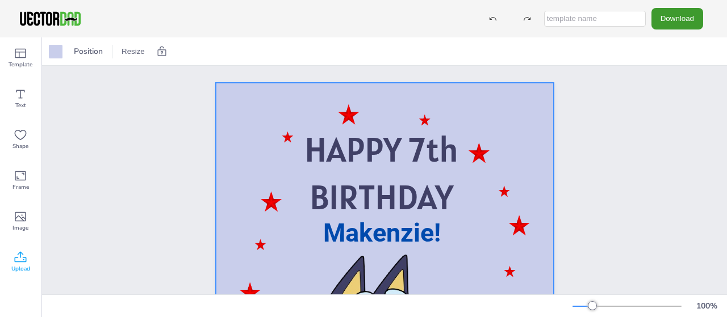
click at [19, 255] on icon at bounding box center [21, 258] width 14 height 14
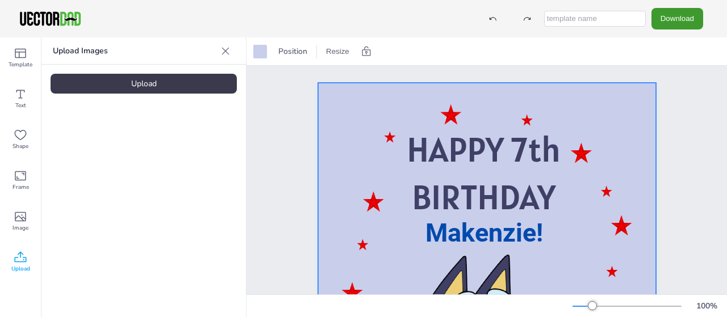
click at [164, 81] on div "Upload" at bounding box center [144, 84] width 186 height 20
click at [230, 45] on icon at bounding box center [225, 50] width 11 height 11
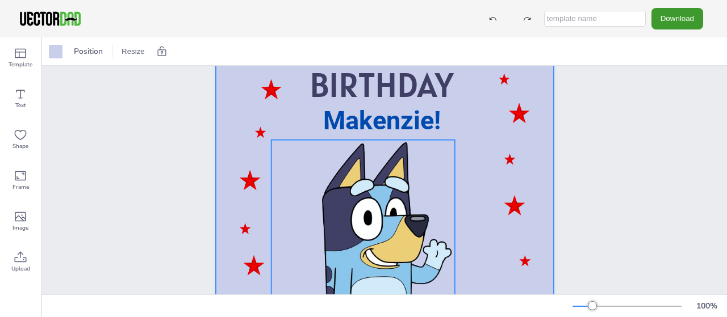
scroll to position [28, 0]
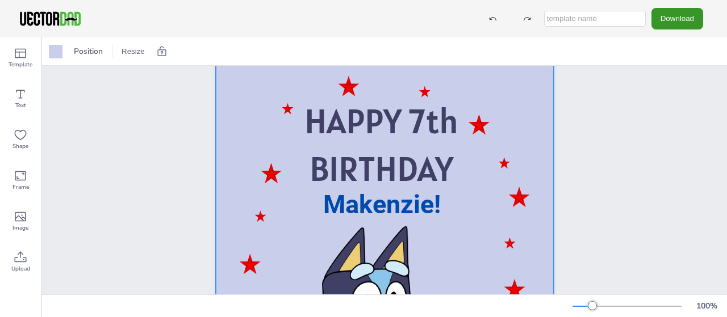
click at [665, 23] on button "Download" at bounding box center [677, 18] width 52 height 21
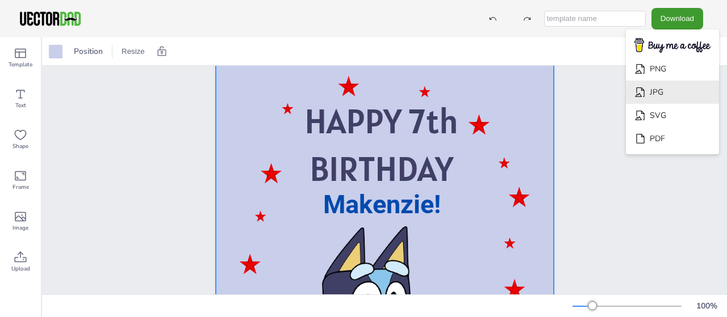
click at [663, 85] on li "JPG" at bounding box center [672, 92] width 93 height 23
